Goal: Information Seeking & Learning: Learn about a topic

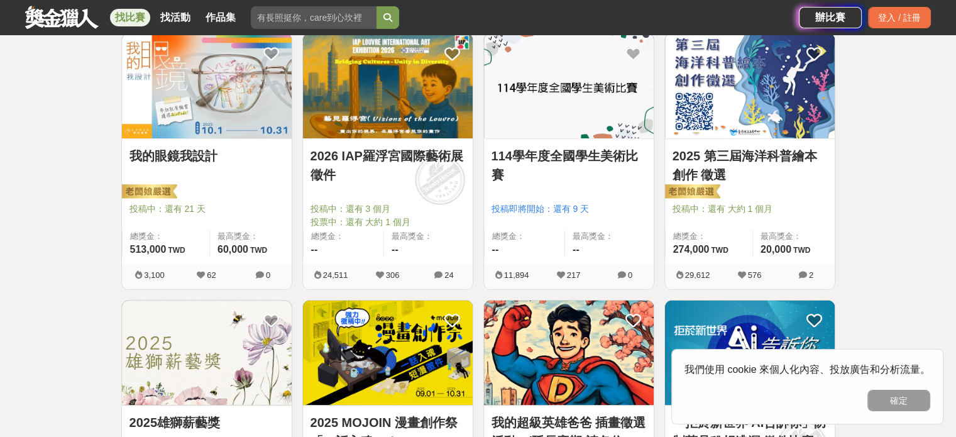
scroll to position [440, 0]
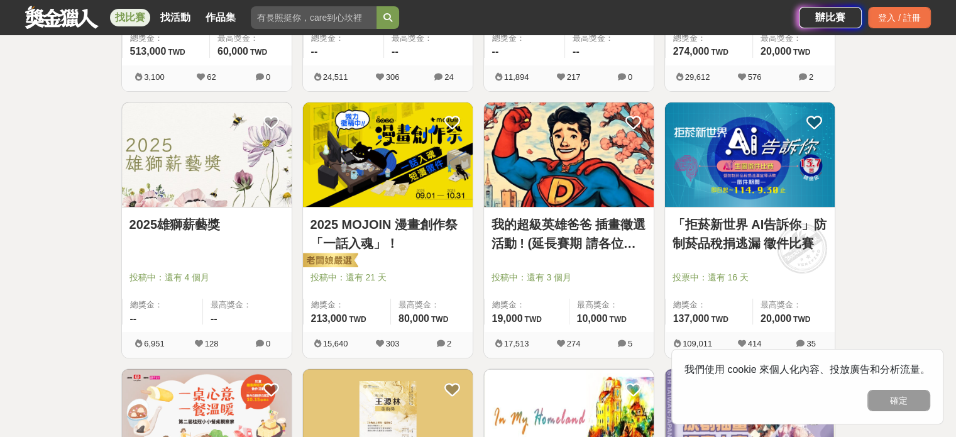
click at [587, 257] on div at bounding box center [573, 259] width 162 height 15
click at [587, 241] on link "我的超級英雄爸爸 插畫徵選活動 ! (延長賽期 請各位踴躍參與)" at bounding box center [569, 234] width 155 height 38
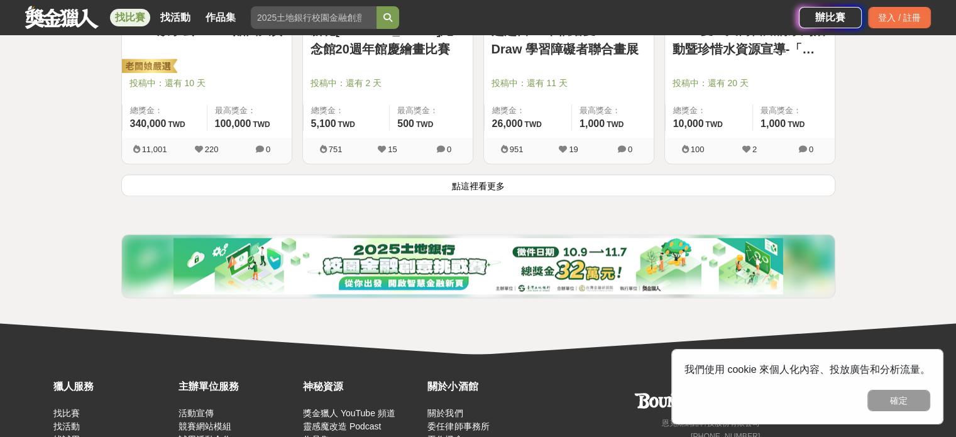
scroll to position [1794, 0]
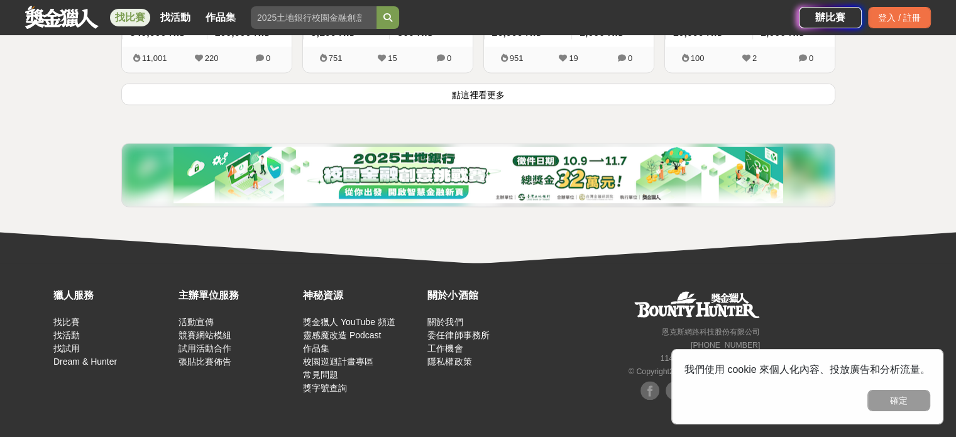
click at [287, 100] on button "點這裡看更多" at bounding box center [478, 94] width 714 height 22
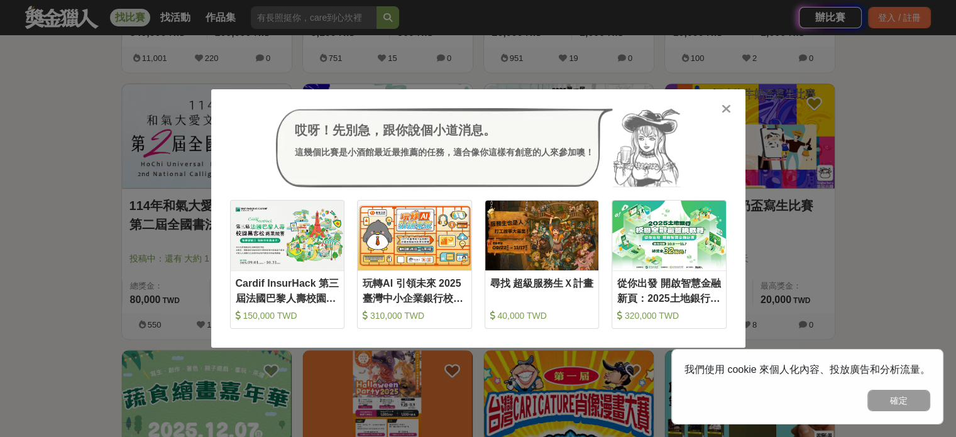
click at [722, 96] on div "哎呀！先別急，跟你說個小道消息。 這幾個比賽是小酒館最近最推薦的任務，適合像你這樣有創意的人來參加噢！ 收藏 Cardif InsurHack 第三屆法國巴黎…" at bounding box center [478, 218] width 534 height 258
click at [726, 97] on div "哎呀！先別急，跟你說個小道消息。 這幾個比賽是小酒館最近最推薦的任務，適合像你這樣有創意的人來參加噢！ 收藏 Cardif InsurHack 第三屆法國巴黎…" at bounding box center [478, 218] width 534 height 258
click at [726, 103] on icon at bounding box center [726, 108] width 9 height 13
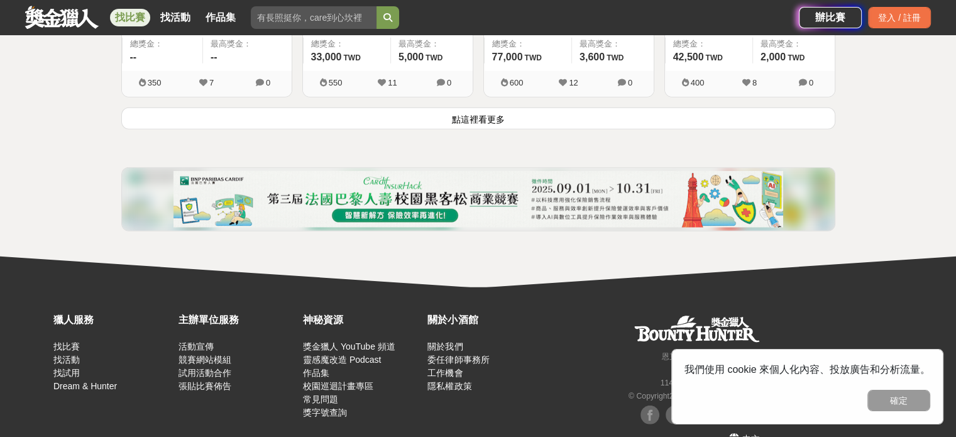
scroll to position [3395, 0]
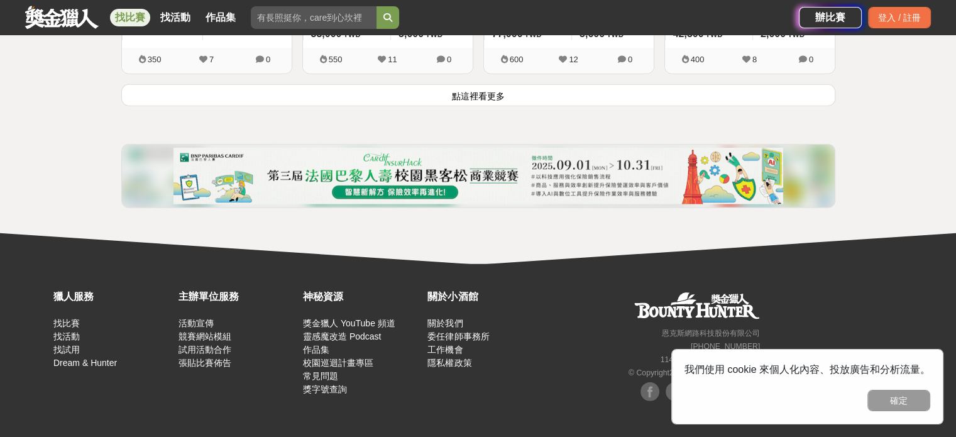
click at [587, 92] on button "點這裡看更多" at bounding box center [478, 95] width 714 height 22
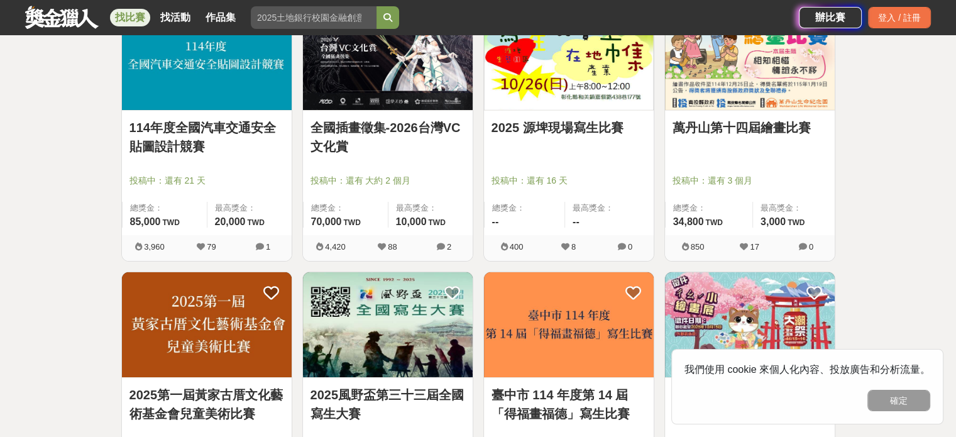
scroll to position [4715, 0]
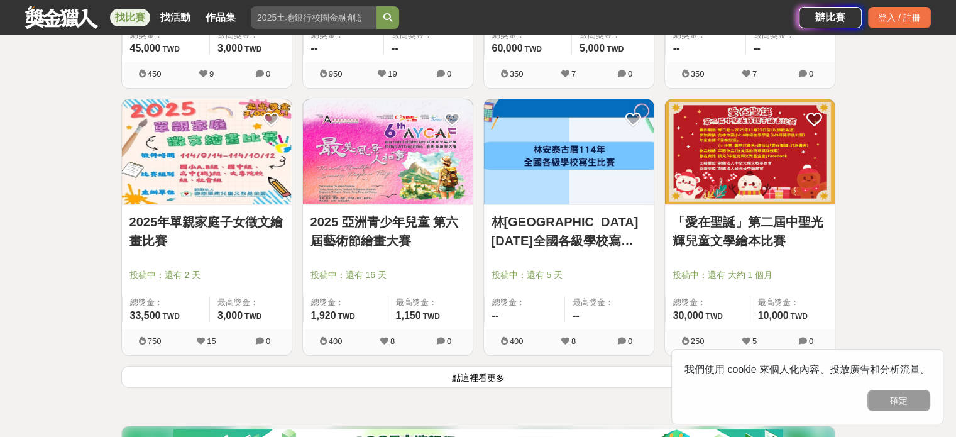
click at [402, 374] on button "點這裡看更多" at bounding box center [478, 377] width 714 height 22
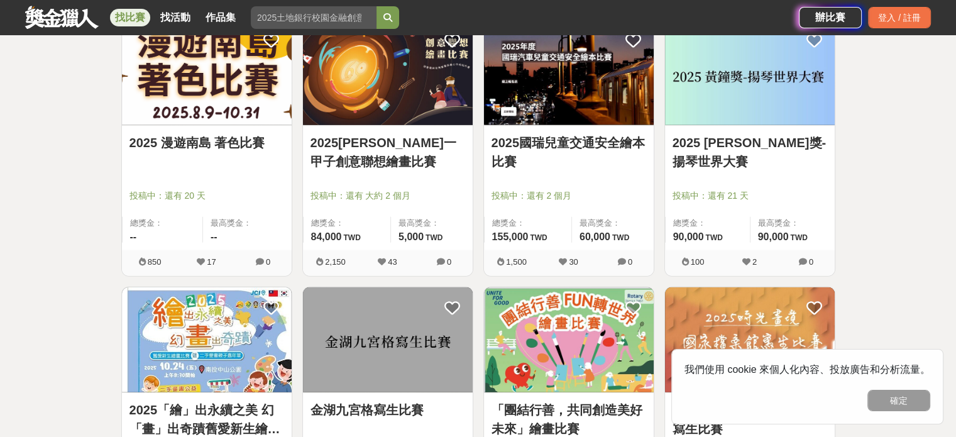
scroll to position [2379, 0]
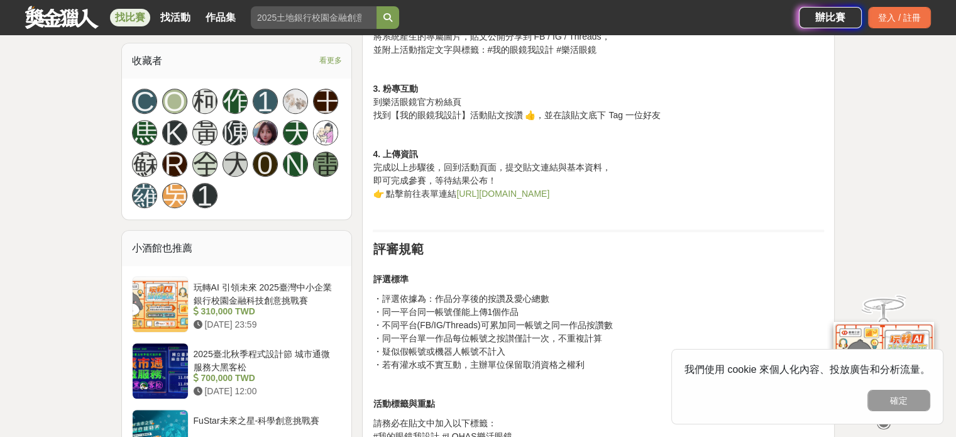
scroll to position [692, 0]
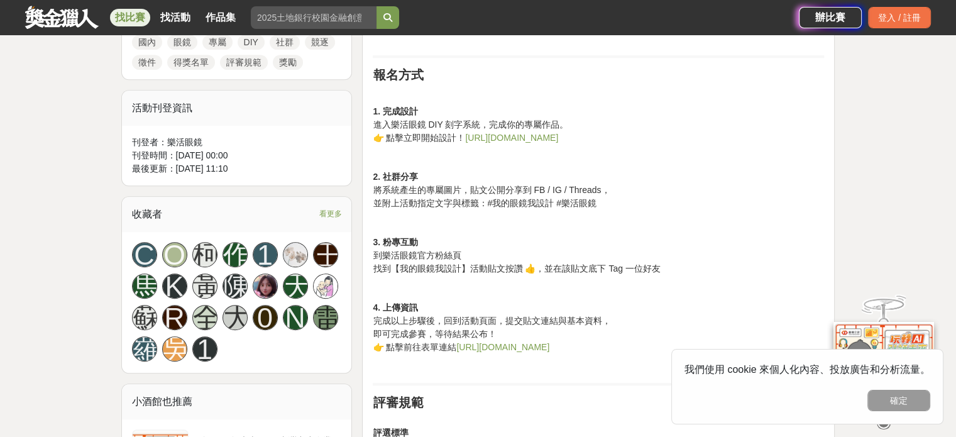
click at [495, 133] on link "https://reurl.cc/WOmd5k" at bounding box center [511, 138] width 93 height 10
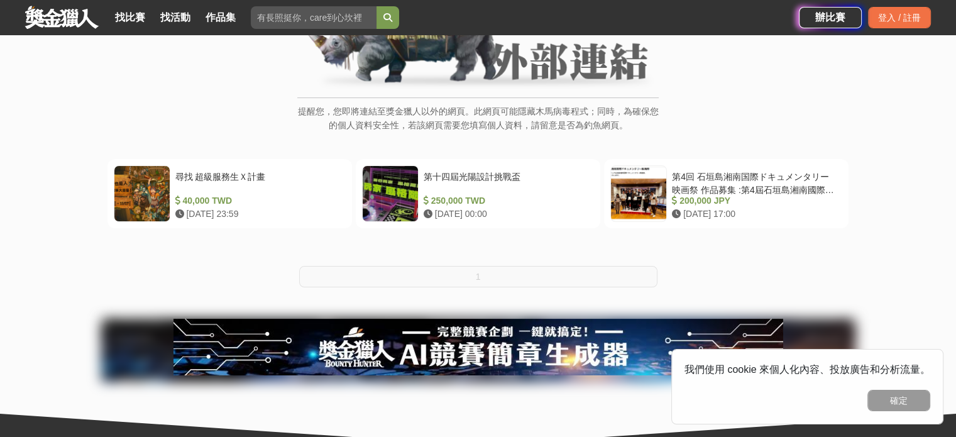
scroll to position [346, 0]
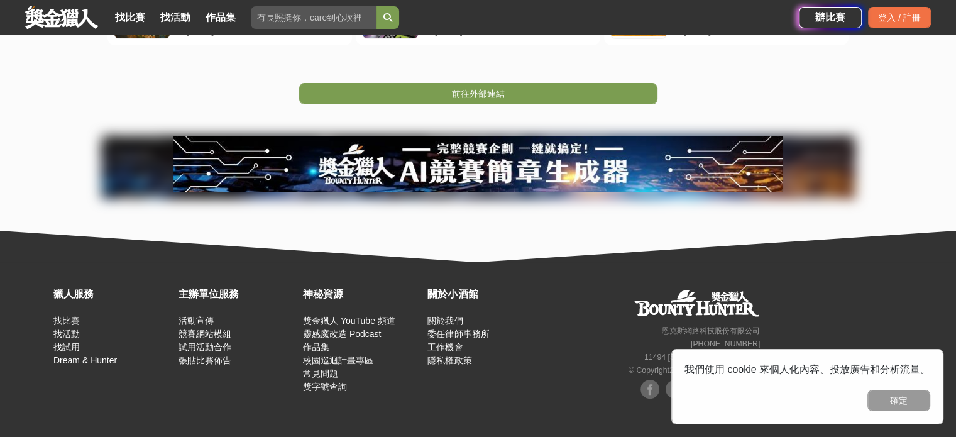
click at [477, 82] on div "前往外部連結" at bounding box center [478, 74] width 956 height 59
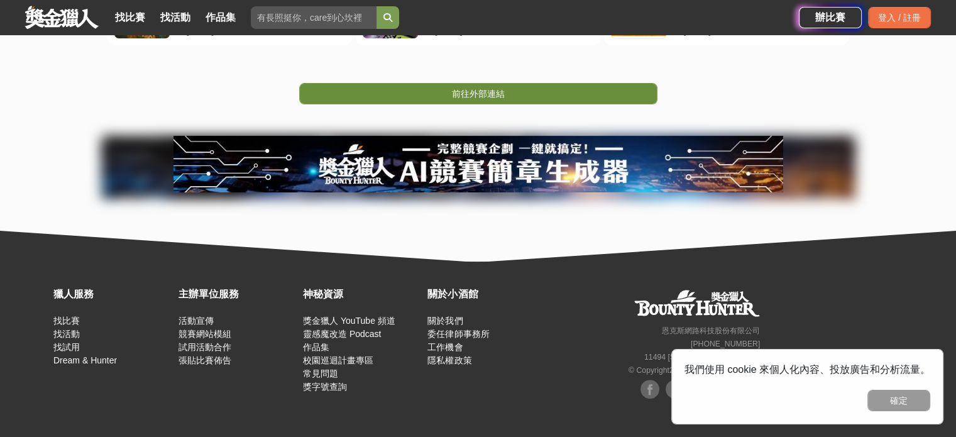
click at [475, 89] on span "前往外部連結" at bounding box center [478, 94] width 53 height 10
